Goal: Information Seeking & Learning: Find specific fact

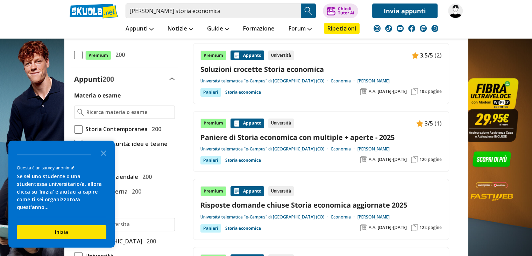
scroll to position [139, 0]
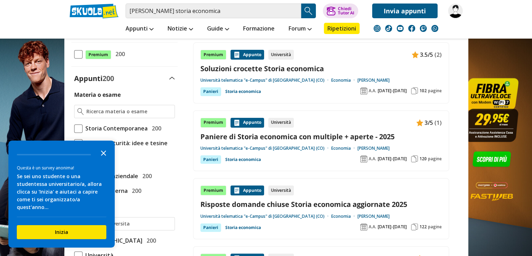
click at [106, 159] on icon "Close the survey" at bounding box center [104, 152] width 14 height 14
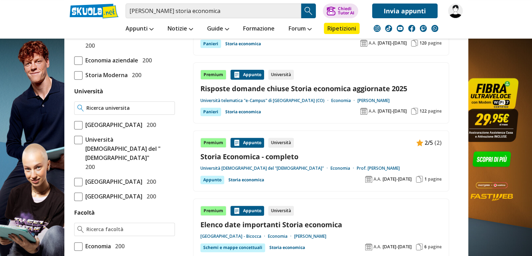
scroll to position [256, 0]
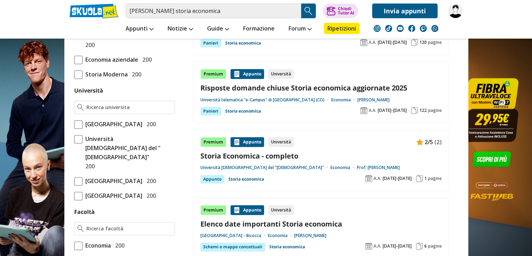
click at [78, 185] on span at bounding box center [78, 181] width 8 height 8
click at [74, 181] on input "Università degli Studi di Bologna 200" at bounding box center [74, 181] width 0 height 0
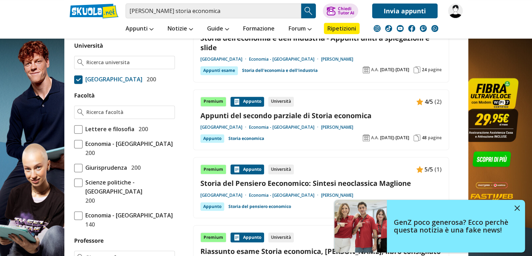
scroll to position [328, 0]
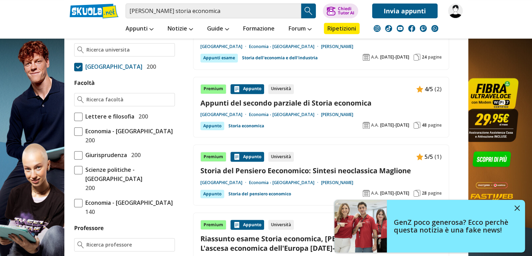
click at [81, 198] on span at bounding box center [78, 202] width 8 height 8
click at [74, 207] on input "Economia - Forlì 140" at bounding box center [74, 207] width 0 height 0
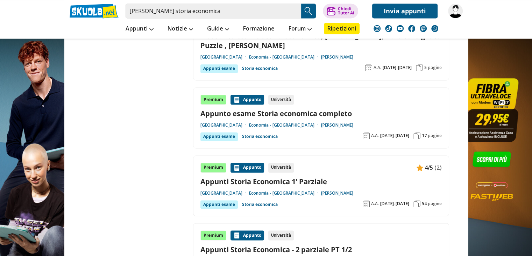
scroll to position [1116, 0]
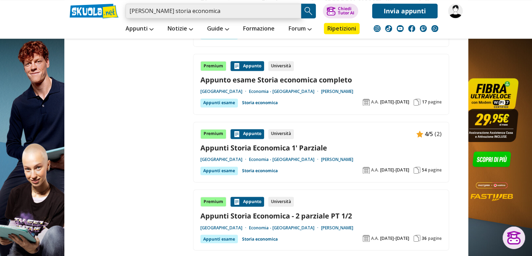
drag, startPoint x: 168, startPoint y: 13, endPoint x: 91, endPoint y: 18, distance: 77.2
click at [91, 18] on div "omar mazzotti storia economica Trova un tutor esperto su questo argomento Chied…" at bounding box center [266, 9] width 404 height 18
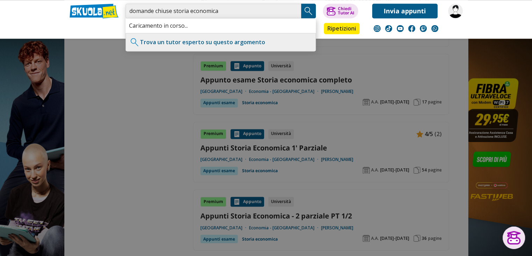
type input "domande chiuse storia economica"
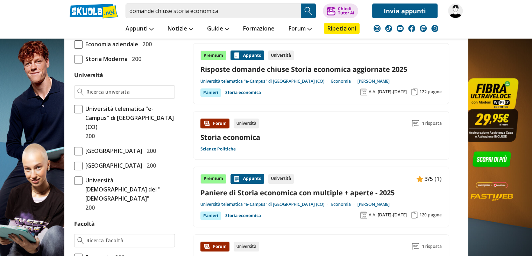
scroll to position [271, 0]
click at [240, 14] on input "domande chiuse storia economica" at bounding box center [214, 11] width 176 height 15
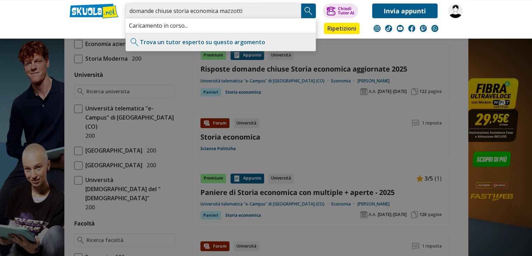
type input "domande chiuse storia economica mazzotti"
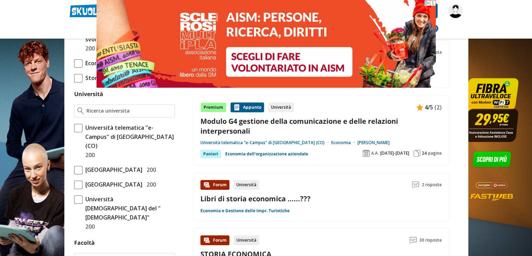
scroll to position [253, 0]
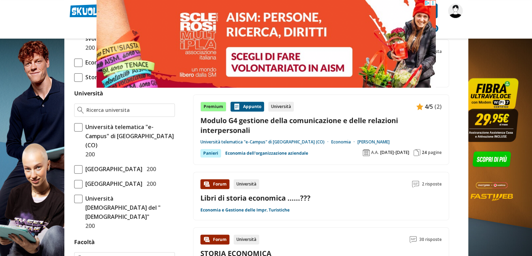
click at [76, 188] on span at bounding box center [78, 184] width 8 height 8
click at [74, 183] on input "[GEOGRAPHIC_DATA] 200" at bounding box center [74, 183] width 0 height 0
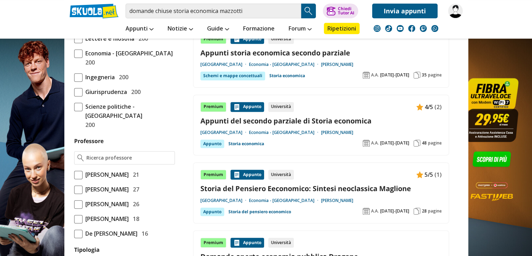
scroll to position [475, 0]
click at [82, 184] on label "Fornasari Massimo 27" at bounding box center [124, 188] width 101 height 9
click at [74, 189] on input "Fornasari Massimo 27" at bounding box center [74, 189] width 0 height 0
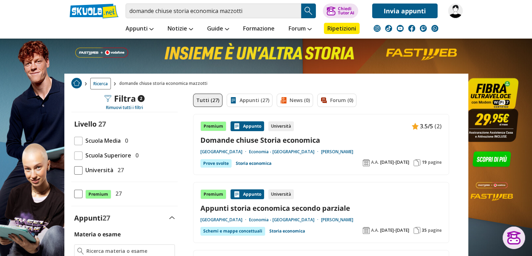
click at [236, 139] on link "Domande chiuse Storia economica" at bounding box center [322, 139] width 242 height 9
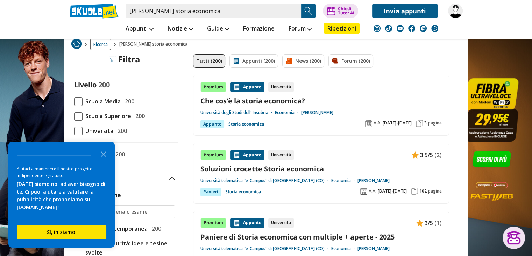
scroll to position [52, 0]
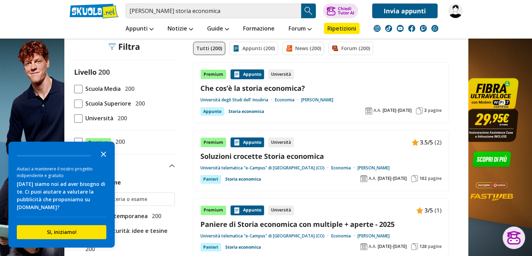
click at [105, 152] on icon "Close the survey" at bounding box center [104, 153] width 14 height 14
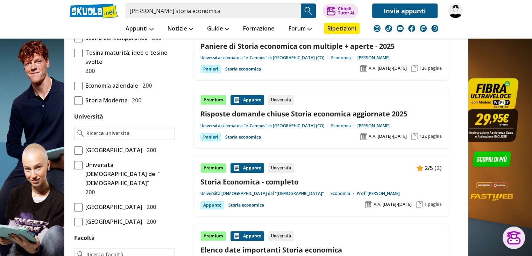
scroll to position [232, 0]
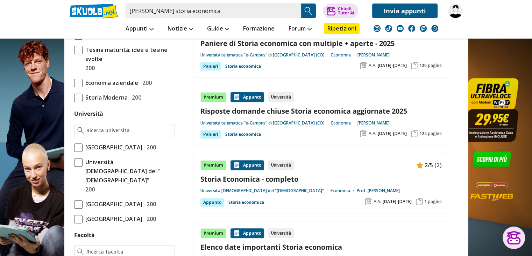
click at [80, 208] on span at bounding box center [78, 204] width 8 height 8
click at [74, 204] on input "Università degli Studi di Bologna 200" at bounding box center [74, 204] width 0 height 0
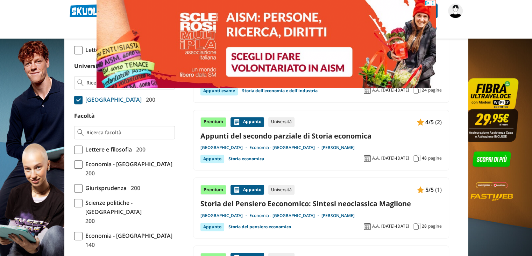
scroll to position [314, 0]
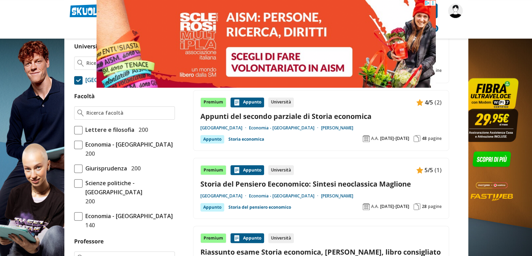
click at [76, 149] on span at bounding box center [78, 144] width 8 height 8
click at [74, 149] on input "Economia - [GEOGRAPHIC_DATA] 200" at bounding box center [74, 149] width 0 height 0
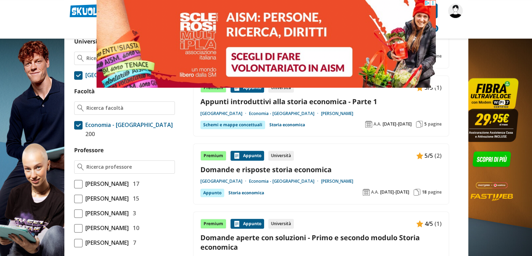
scroll to position [313, 0]
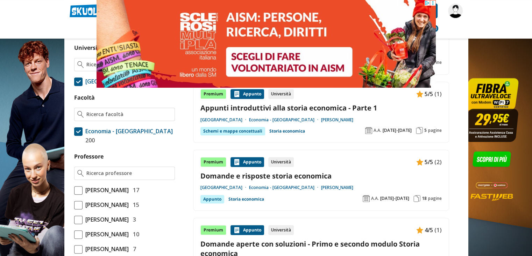
click at [81, 135] on span at bounding box center [78, 131] width 8 height 8
click at [74, 135] on input "Economia - [GEOGRAPHIC_DATA] 200" at bounding box center [74, 135] width 0 height 0
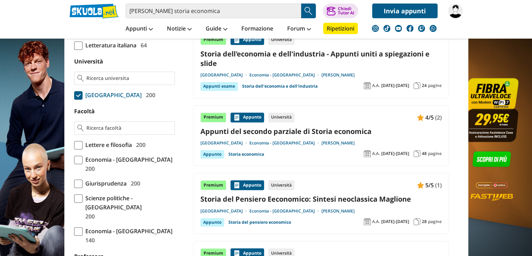
scroll to position [317, 0]
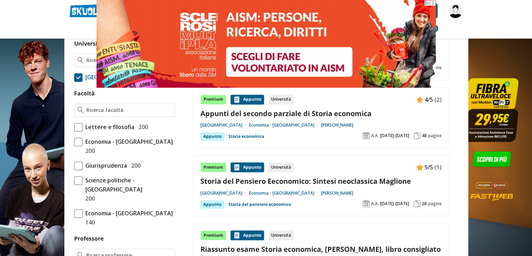
click at [78, 209] on span at bounding box center [78, 213] width 8 height 8
click at [74, 217] on input "Economia - Forlì 140" at bounding box center [74, 217] width 0 height 0
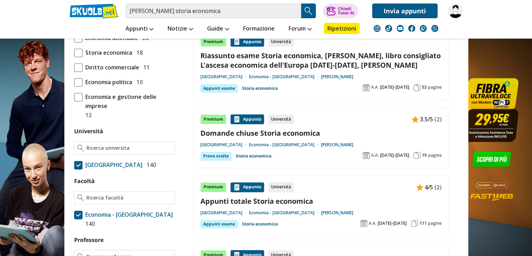
scroll to position [230, 0]
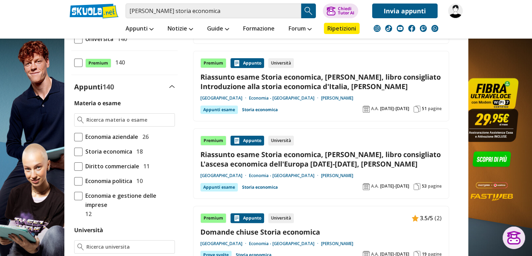
scroll to position [162, 0]
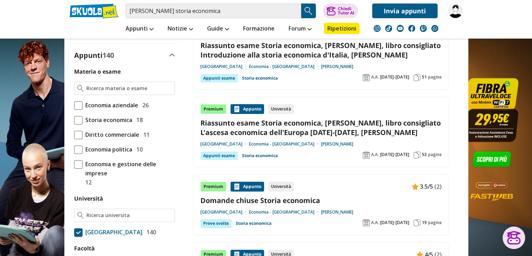
click at [260, 198] on link "Domande chiuse Storia economica" at bounding box center [322, 199] width 242 height 9
